Goal: Task Accomplishment & Management: Use online tool/utility

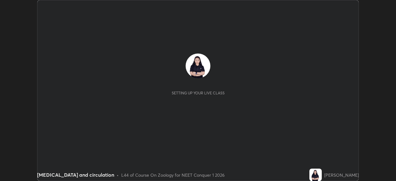
scroll to position [181, 396]
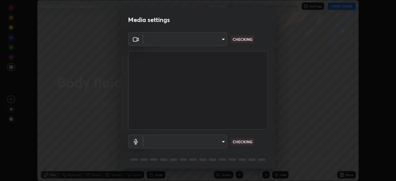
type input "ed5728659d4a2628327284da790eb6393f1623e3a82d583cb44db94038f4ead1"
type input "communications"
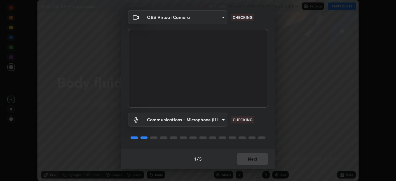
click at [243, 162] on div "1 / 5 Next" at bounding box center [198, 159] width 155 height 20
click at [245, 159] on div "1 / 5 Next" at bounding box center [198, 159] width 155 height 20
click at [245, 161] on div "1 / 5 Next" at bounding box center [198, 159] width 155 height 20
click at [246, 161] on div "1 / 5 Next" at bounding box center [198, 159] width 155 height 20
click at [247, 163] on div "1 / 5 Next" at bounding box center [198, 159] width 155 height 20
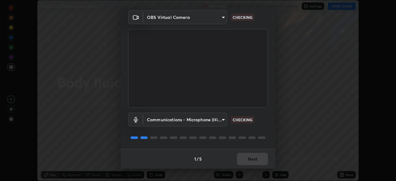
click at [247, 162] on div "1 / 5 Next" at bounding box center [198, 159] width 155 height 20
click at [248, 161] on div "1 / 5 Next" at bounding box center [198, 159] width 155 height 20
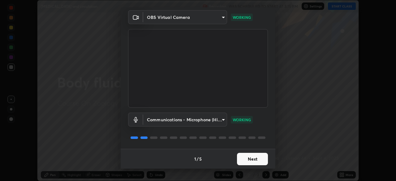
click at [248, 161] on button "Next" at bounding box center [252, 159] width 31 height 12
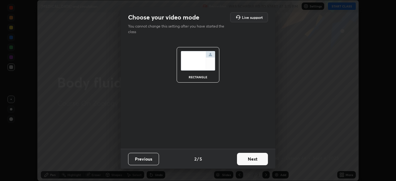
scroll to position [0, 0]
click at [249, 163] on button "Next" at bounding box center [252, 159] width 31 height 12
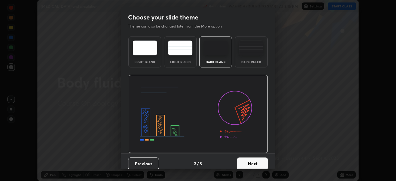
click at [250, 162] on button "Next" at bounding box center [252, 164] width 31 height 12
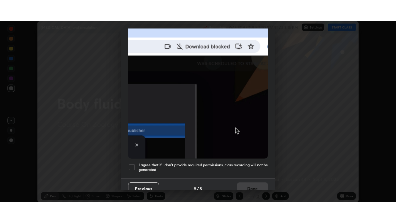
scroll to position [148, 0]
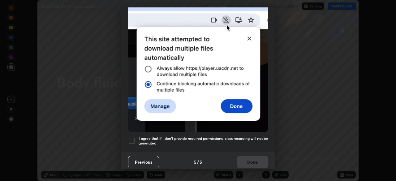
click at [236, 139] on h5 "I agree that if I don't provide required permissions, class recording will not …" at bounding box center [203, 141] width 129 height 10
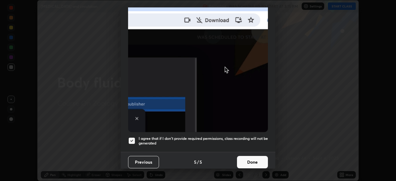
click at [246, 161] on button "Done" at bounding box center [252, 162] width 31 height 12
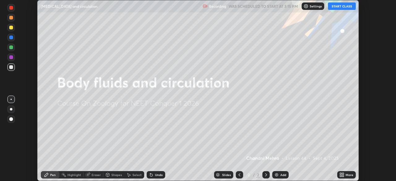
click at [342, 7] on button "START CLASS" at bounding box center [342, 5] width 28 height 7
click at [343, 174] on icon at bounding box center [343, 174] width 2 height 2
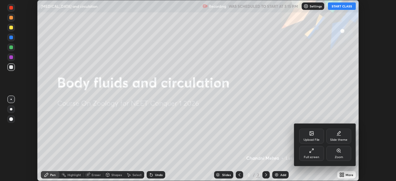
click at [313, 157] on div "Full screen" at bounding box center [311, 157] width 15 height 3
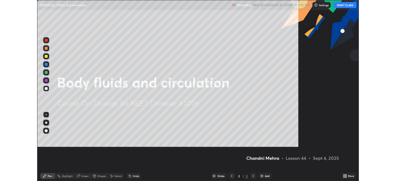
scroll to position [223, 396]
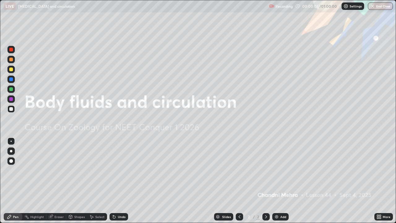
click at [281, 181] on div "Add" at bounding box center [284, 216] width 6 height 3
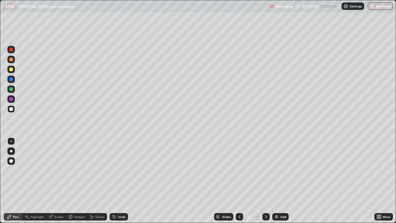
click at [15, 150] on div at bounding box center [10, 150] width 7 height 7
click at [378, 181] on icon at bounding box center [378, 218] width 2 height 2
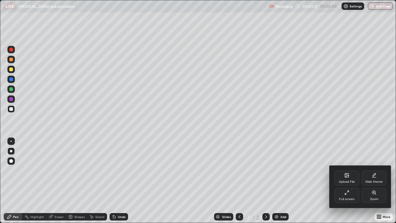
click at [348, 181] on div "Full screen" at bounding box center [347, 195] width 25 height 15
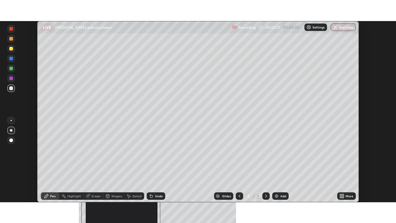
scroll to position [30784, 30569]
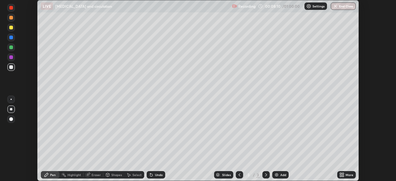
click at [344, 174] on icon at bounding box center [343, 174] width 2 height 2
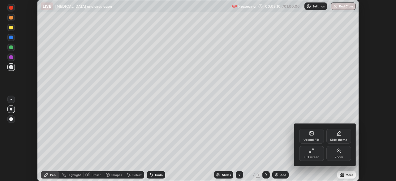
click at [315, 156] on div "Full screen" at bounding box center [311, 157] width 15 height 3
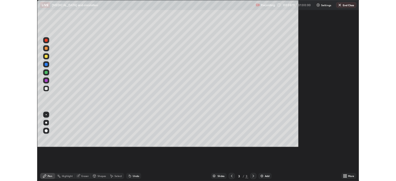
scroll to position [223, 396]
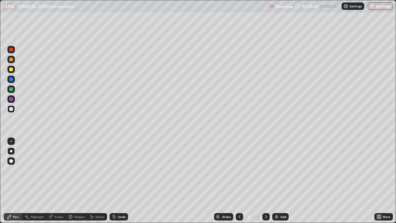
click at [277, 181] on img at bounding box center [276, 216] width 5 height 5
click at [237, 181] on icon at bounding box center [239, 216] width 5 height 5
click at [263, 181] on div at bounding box center [266, 217] width 7 height 12
click at [10, 71] on div at bounding box center [11, 70] width 4 height 4
click at [238, 181] on div at bounding box center [239, 216] width 7 height 7
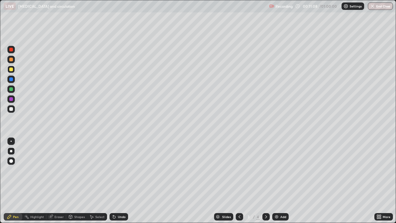
click at [266, 181] on div at bounding box center [266, 216] width 7 height 7
click at [14, 100] on div at bounding box center [10, 98] width 7 height 7
click at [126, 181] on div "Undo" at bounding box center [119, 216] width 19 height 7
click at [121, 181] on div "Undo" at bounding box center [119, 216] width 19 height 7
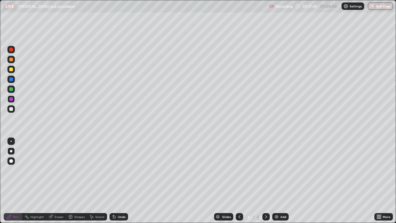
click at [124, 181] on div "Undo" at bounding box center [119, 216] width 19 height 7
click at [120, 181] on div "Undo" at bounding box center [119, 216] width 19 height 7
click at [11, 89] on div at bounding box center [11, 89] width 4 height 4
click at [118, 181] on div "Undo" at bounding box center [122, 216] width 8 height 3
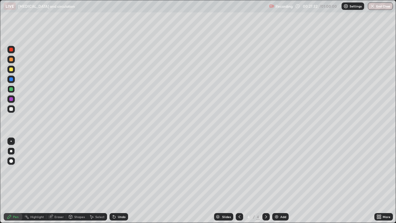
click at [11, 51] on div at bounding box center [11, 50] width 4 height 4
click at [378, 181] on icon at bounding box center [379, 216] width 5 height 5
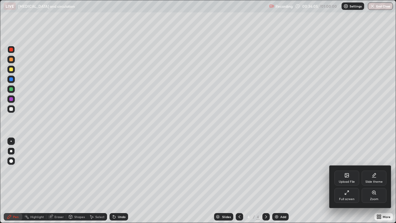
click at [348, 181] on div "Full screen" at bounding box center [347, 195] width 25 height 15
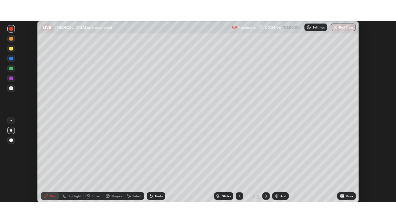
scroll to position [30784, 30569]
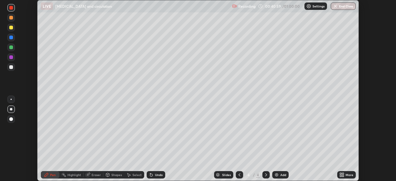
click at [343, 175] on icon at bounding box center [343, 174] width 2 height 2
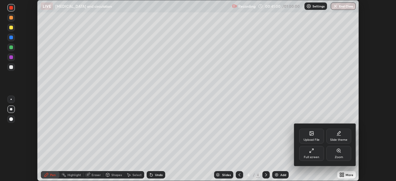
click at [317, 155] on div "Full screen" at bounding box center [311, 153] width 25 height 15
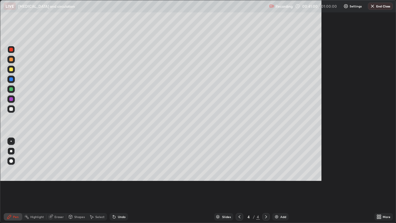
scroll to position [223, 396]
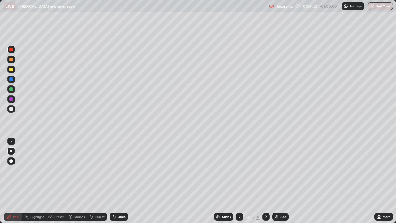
click at [279, 181] on div "Add" at bounding box center [280, 216] width 16 height 7
click at [11, 109] on div at bounding box center [11, 109] width 4 height 4
click at [120, 181] on div "Undo" at bounding box center [119, 216] width 19 height 7
click at [118, 181] on div "Undo" at bounding box center [119, 216] width 19 height 7
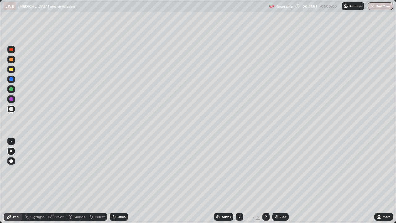
click at [119, 181] on div "Undo" at bounding box center [119, 216] width 19 height 7
click at [11, 70] on div at bounding box center [11, 70] width 4 height 4
click at [11, 109] on div at bounding box center [11, 109] width 4 height 4
click at [10, 70] on div at bounding box center [11, 70] width 4 height 4
click at [11, 108] on div at bounding box center [11, 109] width 4 height 4
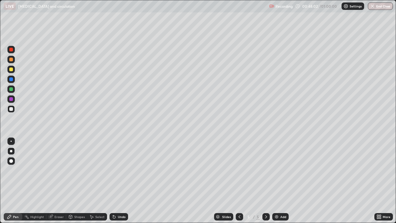
click at [11, 60] on div at bounding box center [11, 60] width 4 height 4
click at [11, 108] on div at bounding box center [11, 109] width 4 height 4
click at [280, 181] on div "Add" at bounding box center [280, 216] width 16 height 7
click at [242, 181] on div at bounding box center [239, 216] width 7 height 7
click at [264, 181] on icon at bounding box center [266, 216] width 5 height 5
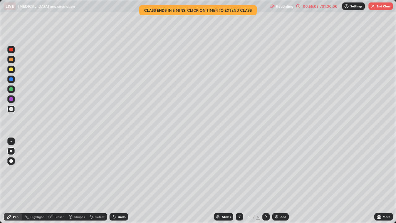
click at [327, 6] on div "/ 01:00:00" at bounding box center [329, 6] width 19 height 4
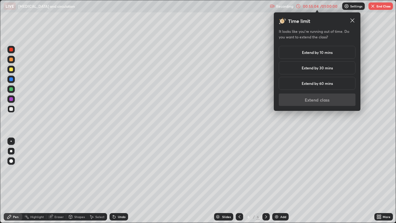
click at [320, 70] on h5 "Extend by 30 mins" at bounding box center [317, 68] width 31 height 6
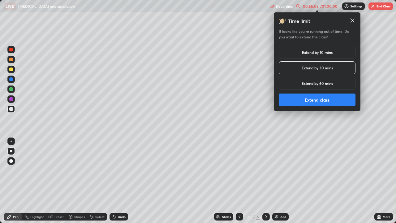
click at [297, 97] on button "Extend class" at bounding box center [317, 100] width 77 height 12
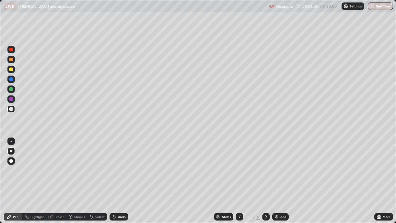
click at [11, 69] on div at bounding box center [11, 70] width 4 height 4
click at [11, 110] on div at bounding box center [11, 109] width 4 height 4
click at [12, 70] on div at bounding box center [11, 70] width 4 height 4
click at [10, 109] on div at bounding box center [11, 109] width 4 height 4
click at [116, 181] on icon at bounding box center [114, 216] width 5 height 5
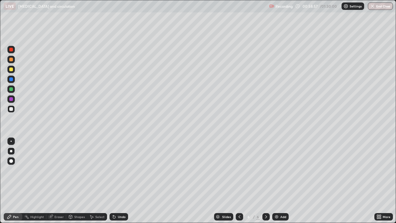
click at [14, 90] on div at bounding box center [10, 88] width 7 height 7
click at [10, 69] on div at bounding box center [11, 70] width 4 height 4
click at [58, 181] on div "Eraser" at bounding box center [58, 216] width 9 height 3
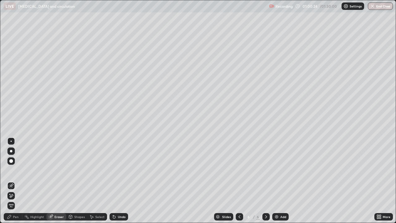
click at [16, 181] on div "Pen" at bounding box center [16, 216] width 6 height 3
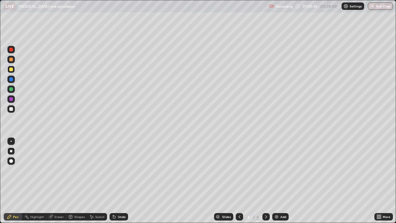
click at [59, 181] on div "Eraser" at bounding box center [58, 216] width 9 height 3
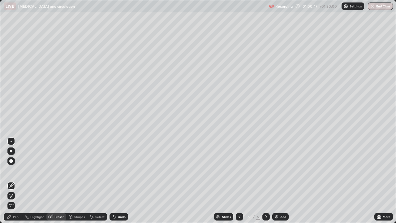
click at [17, 181] on div "Pen" at bounding box center [16, 216] width 6 height 3
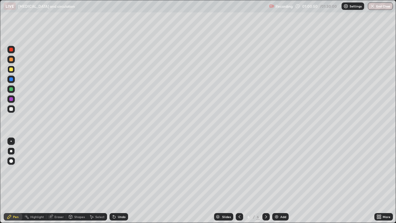
click at [12, 110] on div at bounding box center [11, 109] width 4 height 4
click at [122, 181] on div "Undo" at bounding box center [122, 216] width 8 height 3
click at [121, 181] on div "Undo" at bounding box center [122, 216] width 8 height 3
click at [12, 70] on div at bounding box center [11, 70] width 4 height 4
click at [279, 181] on div "Add" at bounding box center [280, 216] width 16 height 7
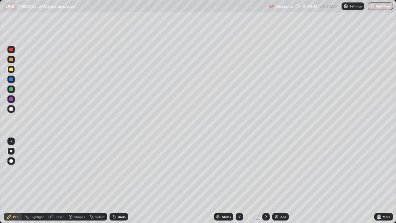
click at [12, 111] on div at bounding box center [10, 108] width 7 height 7
click at [239, 181] on icon at bounding box center [239, 216] width 5 height 5
click at [266, 181] on icon at bounding box center [266, 216] width 5 height 5
click at [278, 181] on img at bounding box center [276, 216] width 5 height 5
click at [11, 69] on div at bounding box center [11, 70] width 4 height 4
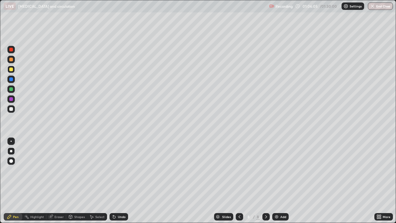
click at [239, 181] on icon at bounding box center [239, 216] width 5 height 5
click at [267, 181] on div at bounding box center [266, 217] width 7 height 12
click at [13, 58] on div at bounding box center [11, 60] width 4 height 4
click at [12, 50] on div at bounding box center [11, 50] width 4 height 4
click at [11, 109] on div at bounding box center [11, 109] width 4 height 4
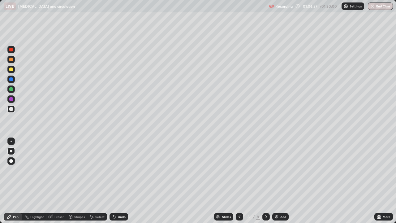
click at [12, 49] on div at bounding box center [11, 50] width 4 height 4
click at [11, 109] on div at bounding box center [11, 109] width 4 height 4
click at [121, 181] on div "Undo" at bounding box center [122, 216] width 8 height 3
click at [382, 7] on button "End Class" at bounding box center [380, 5] width 25 height 7
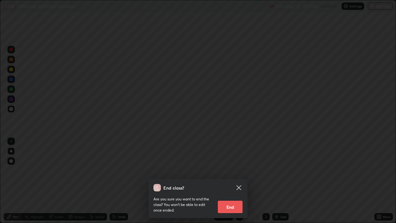
click at [232, 181] on button "End" at bounding box center [230, 207] width 25 height 12
